Goal: Navigation & Orientation: Find specific page/section

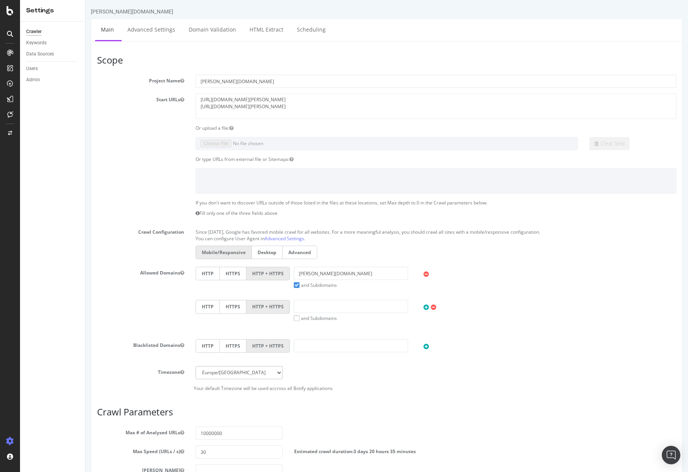
click at [10, 15] on div at bounding box center [10, 236] width 20 height 472
click at [10, 14] on icon at bounding box center [10, 10] width 7 height 9
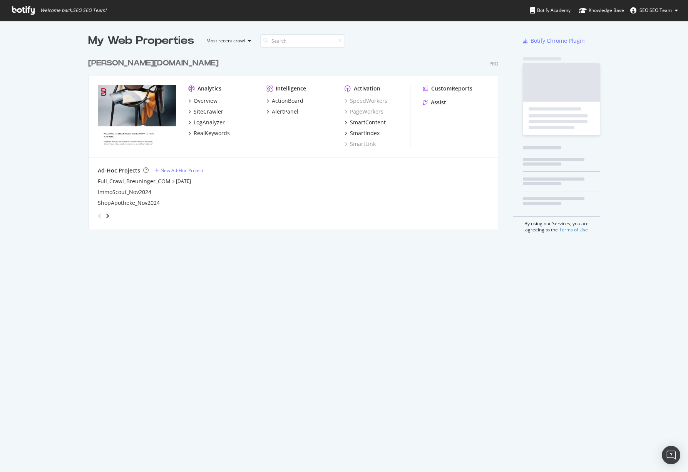
scroll to position [466, 677]
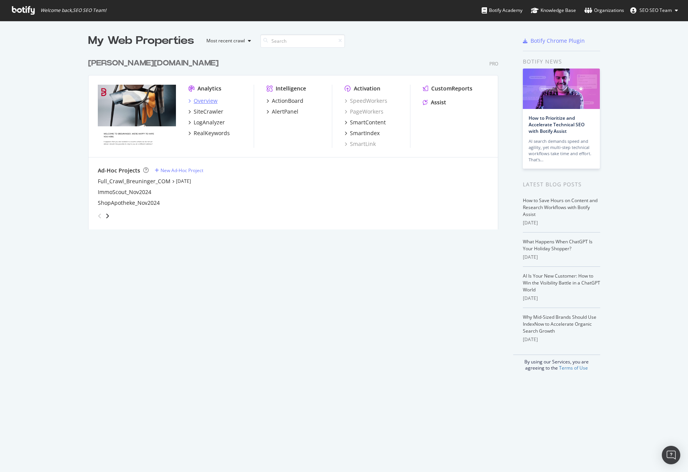
click at [203, 101] on div "Overview" at bounding box center [206, 101] width 24 height 8
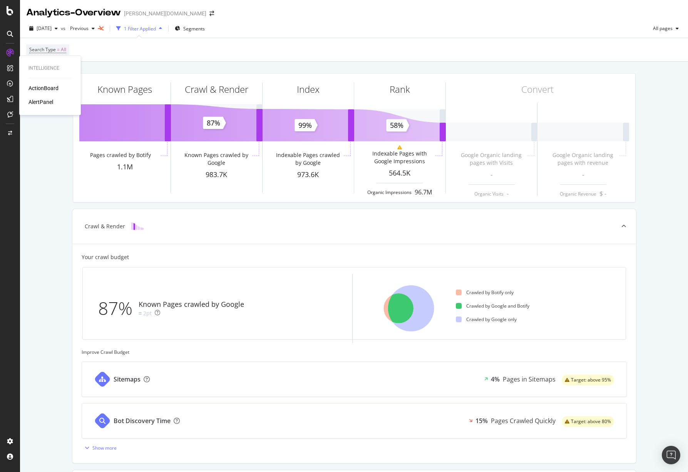
click at [47, 88] on div "ActionBoard" at bounding box center [43, 88] width 30 height 8
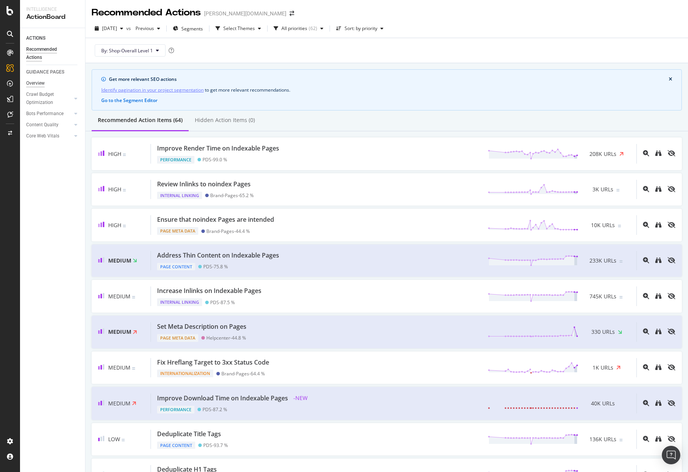
click at [40, 81] on div "Overview" at bounding box center [35, 83] width 18 height 8
